Goal: Task Accomplishment & Management: Use online tool/utility

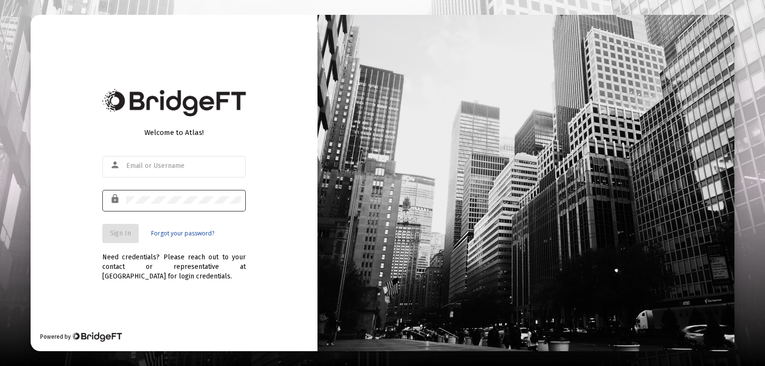
type input "[PERSON_NAME][EMAIL_ADDRESS][PERSON_NAME][DOMAIN_NAME]"
click at [114, 226] on button "Sign In" at bounding box center [120, 233] width 36 height 19
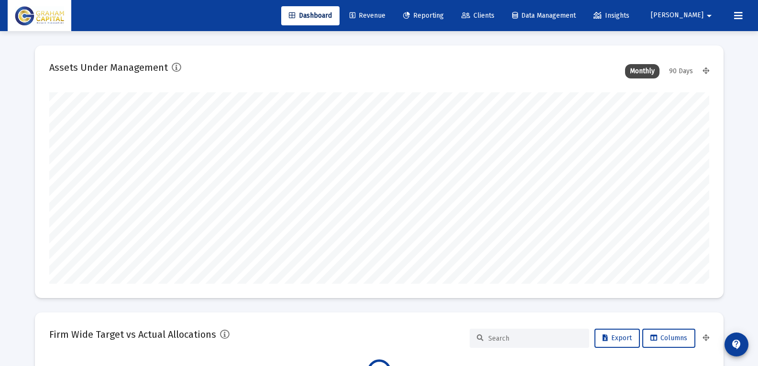
click at [451, 20] on link "Reporting" at bounding box center [423, 15] width 56 height 19
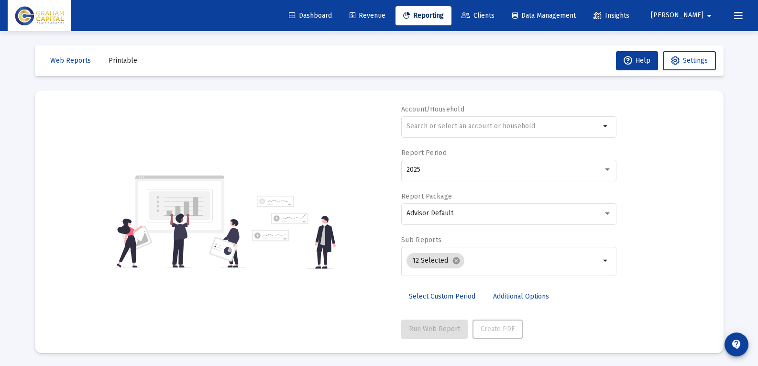
scroll to position [1, 0]
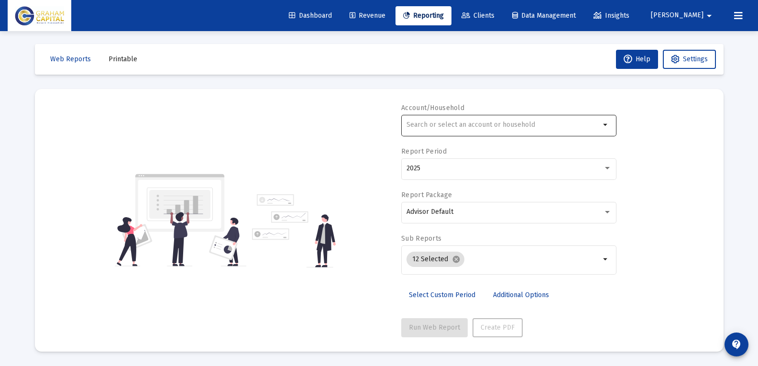
click at [454, 129] on div at bounding box center [503, 124] width 194 height 23
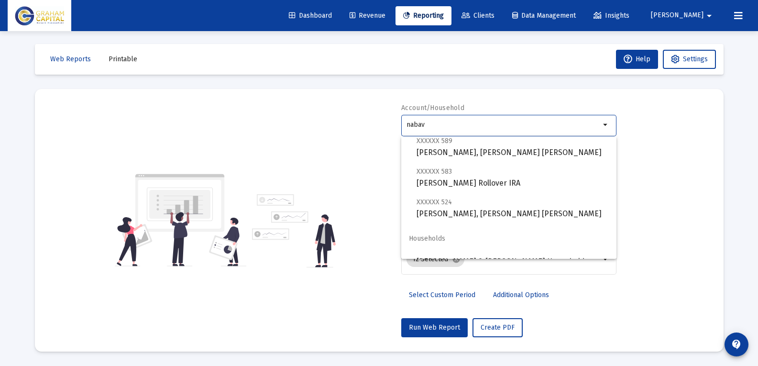
scroll to position [130, 0]
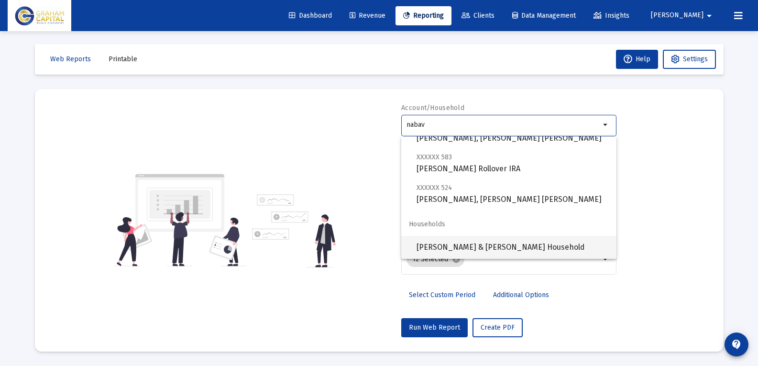
click at [503, 249] on span "[PERSON_NAME] & [PERSON_NAME] Household" at bounding box center [512, 247] width 192 height 23
type input "[PERSON_NAME] & [PERSON_NAME] Household"
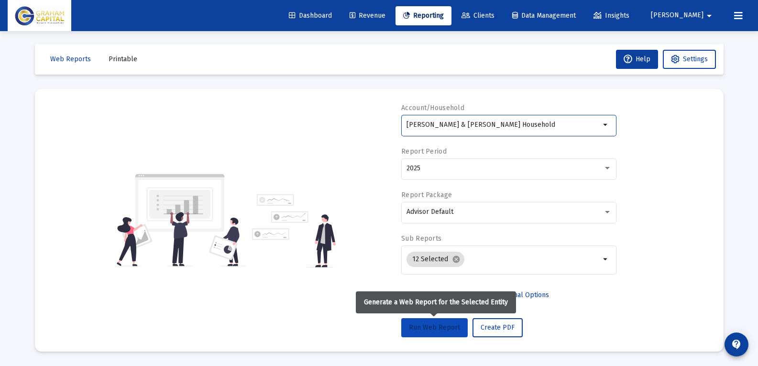
click at [449, 322] on button "Run Web Report" at bounding box center [434, 327] width 66 height 19
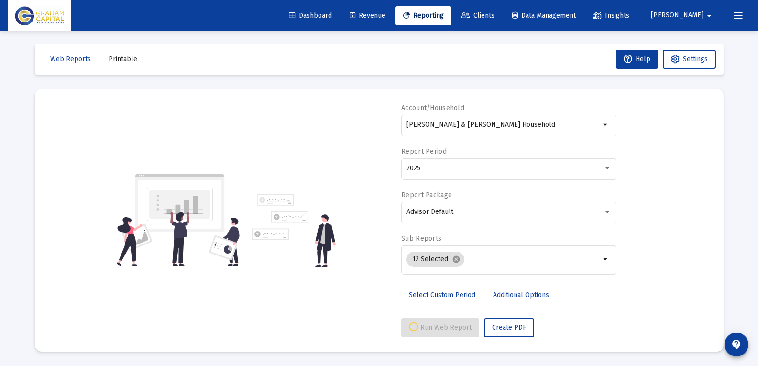
select select "View all"
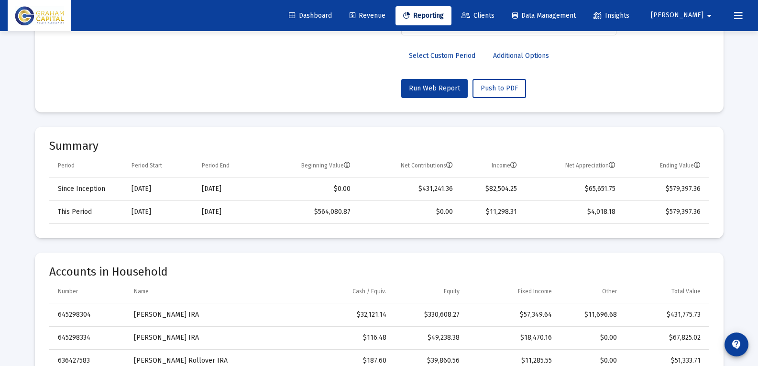
scroll to position [0, 0]
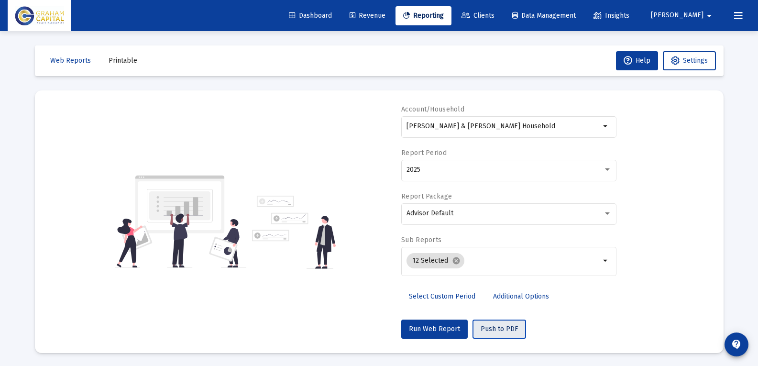
click at [492, 325] on span "Push to PDF" at bounding box center [498, 329] width 37 height 8
